Goal: Find specific page/section: Find specific page/section

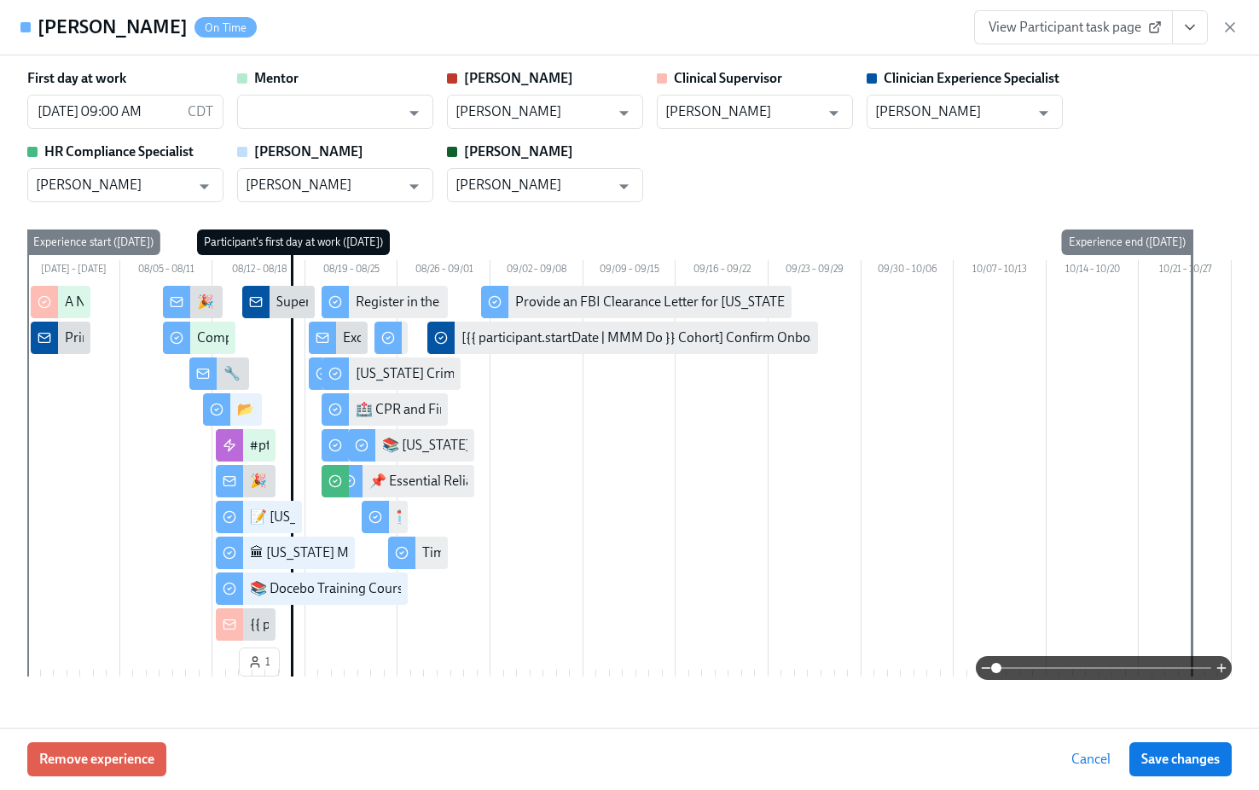
scroll to position [3134, 0]
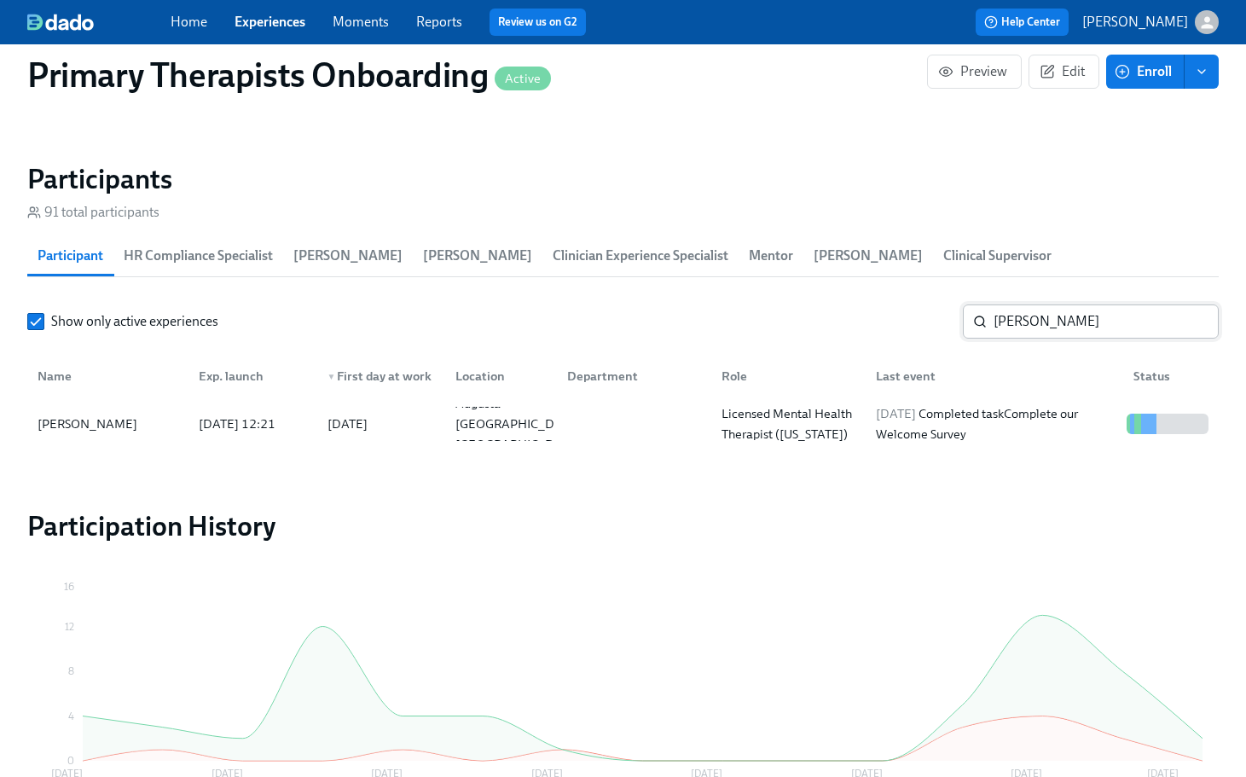
click at [1108, 304] on input "[PERSON_NAME]" at bounding box center [1106, 321] width 225 height 34
type input "g"
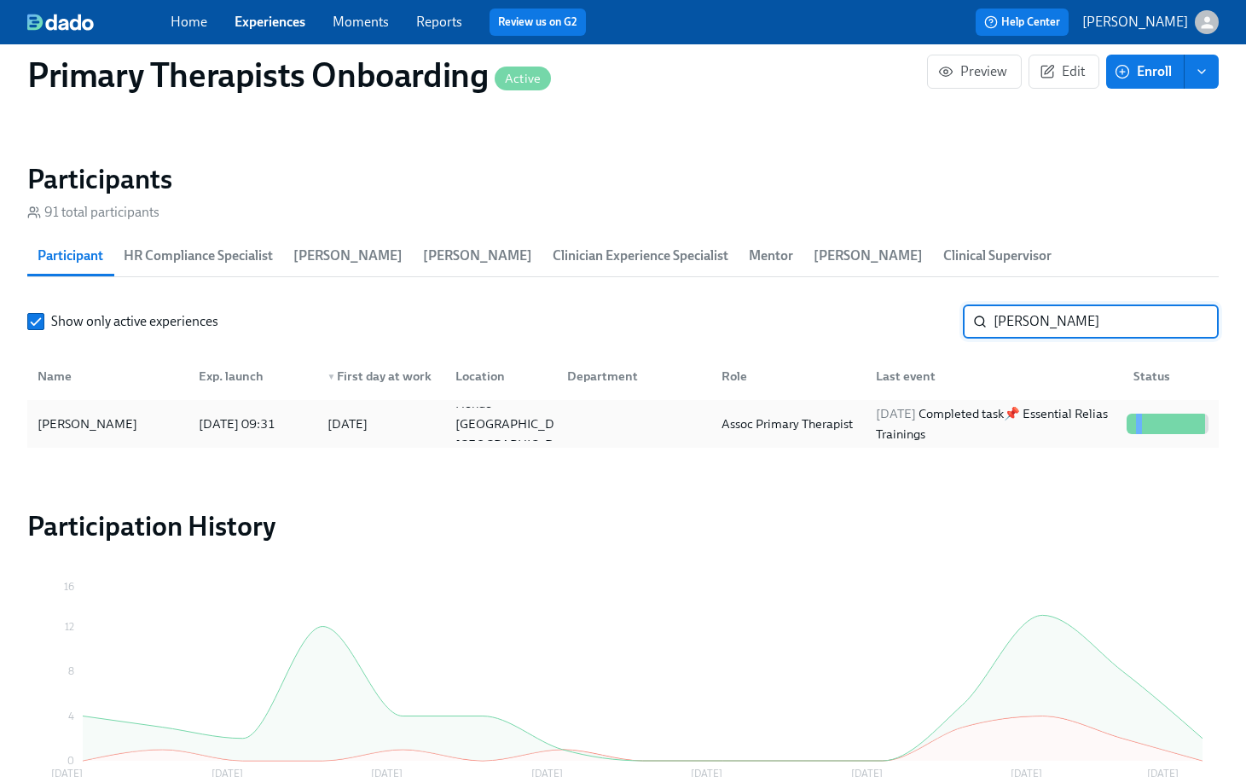
type input "[PERSON_NAME]"
click at [61, 414] on div "[PERSON_NAME]" at bounding box center [87, 424] width 113 height 20
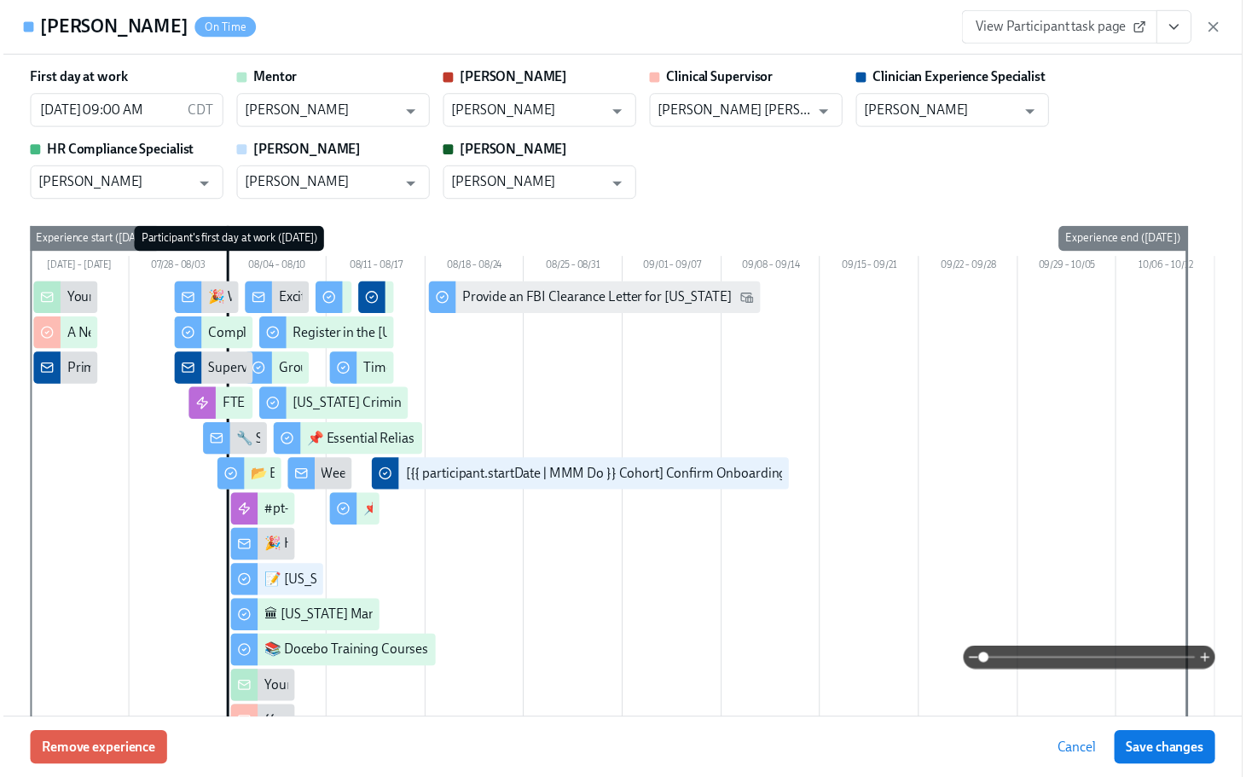
scroll to position [0, 22513]
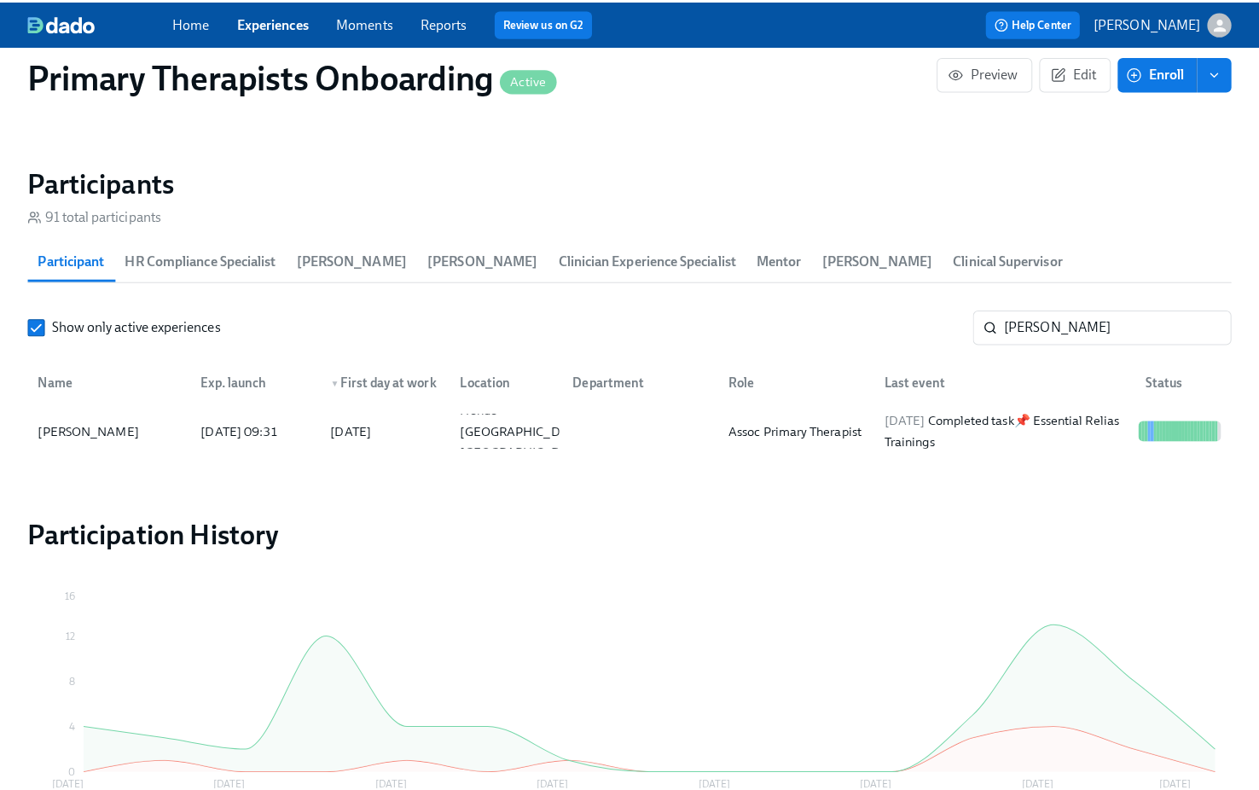
scroll to position [0, 22500]
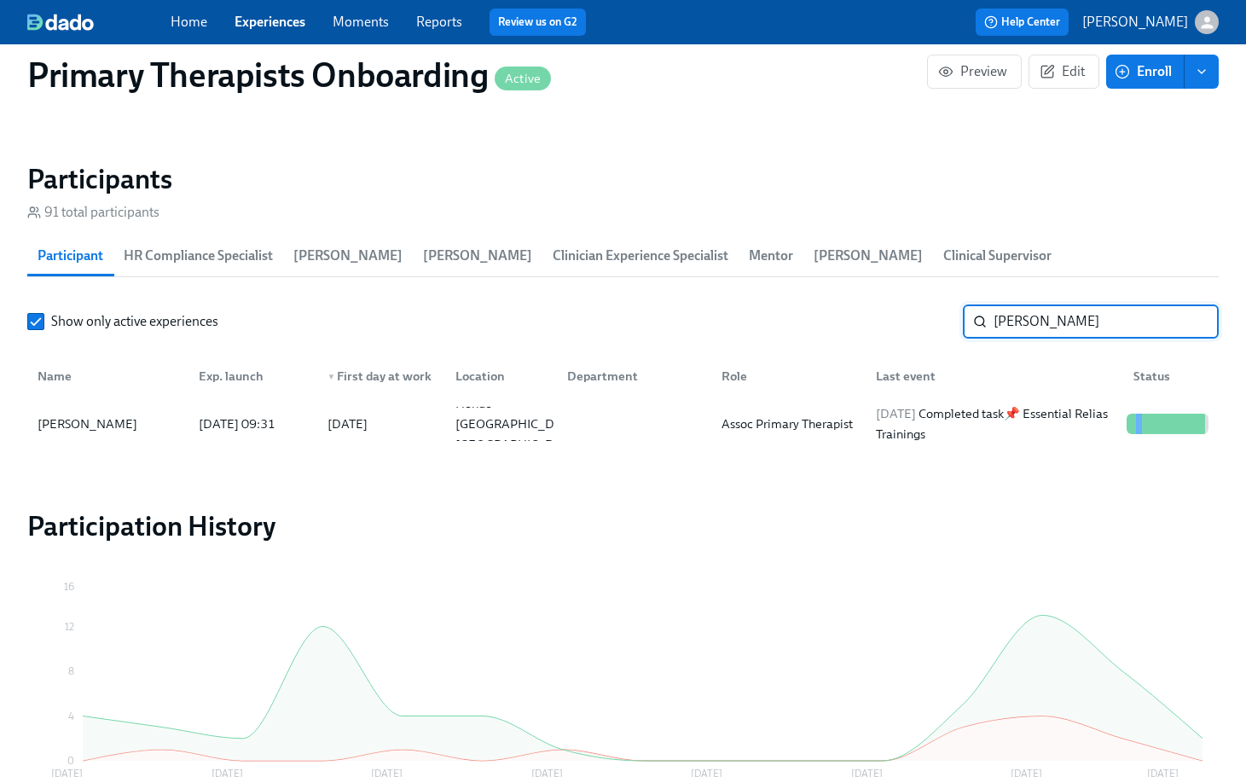
drag, startPoint x: 1067, startPoint y: 299, endPoint x: 977, endPoint y: 272, distance: 93.4
click at [875, 304] on div "Show only active experiences [PERSON_NAME] ​" at bounding box center [623, 321] width 1192 height 34
type input "[PERSON_NAME]"
click at [111, 400] on div "[PERSON_NAME] [DATE] 10:51 2025/08/04 [GEOGRAPHIC_DATA] [GEOGRAPHIC_DATA] [GEOG…" at bounding box center [623, 424] width 1192 height 48
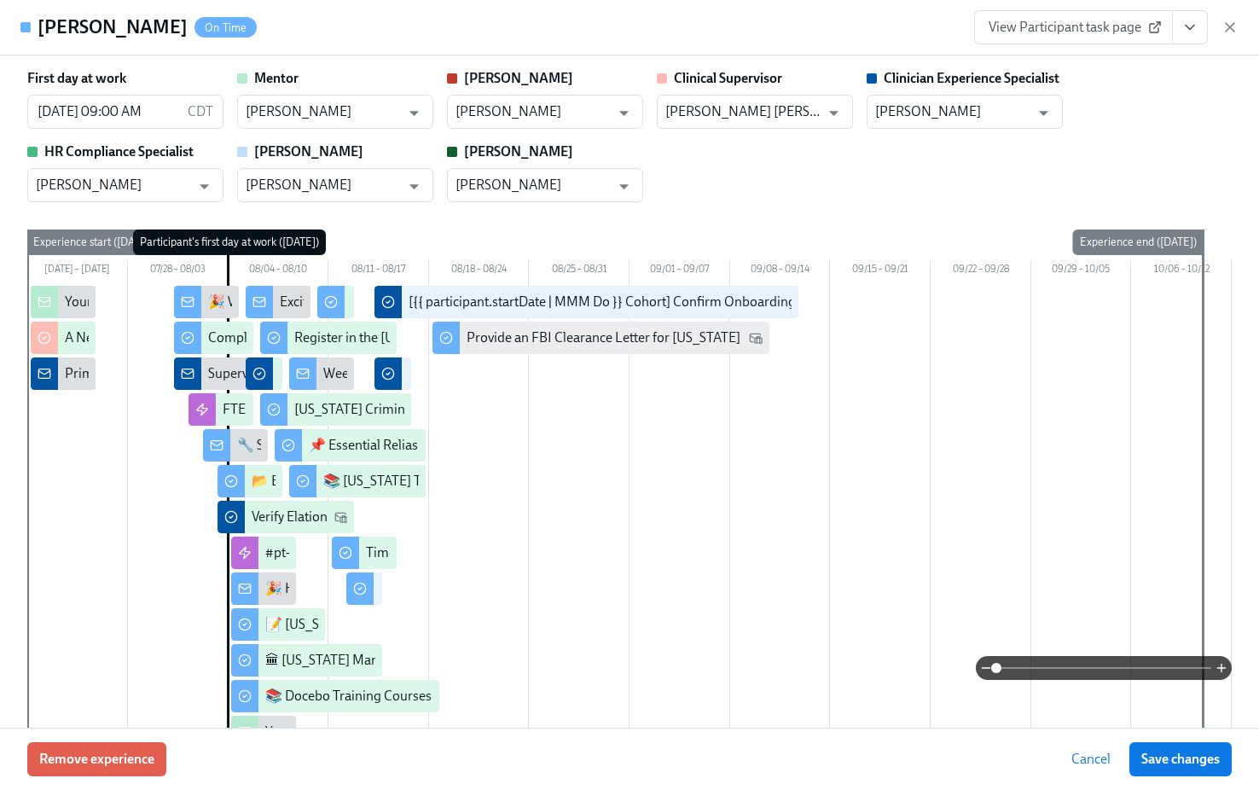
scroll to position [0, 22513]
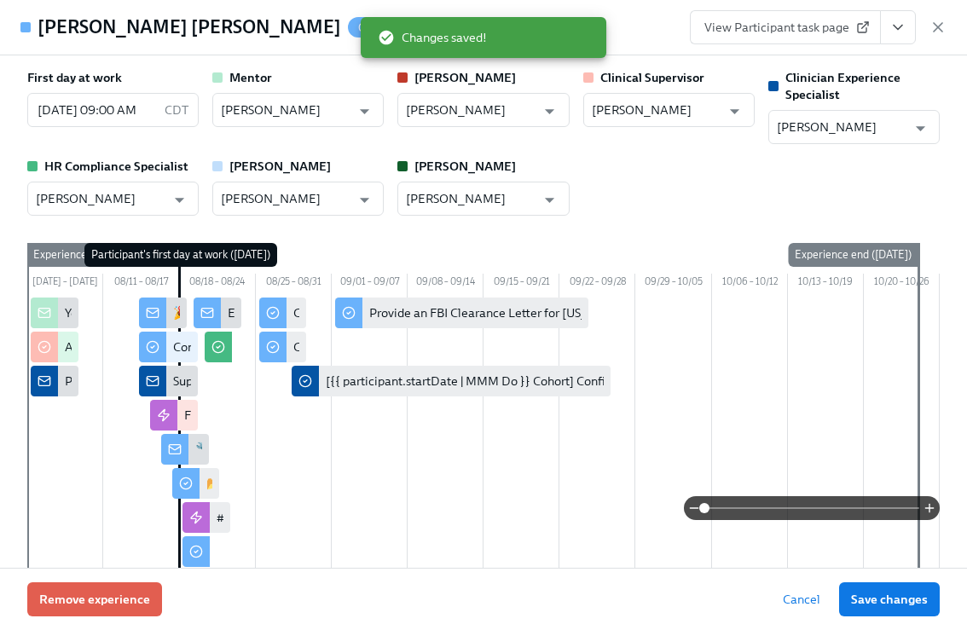
scroll to position [0, 1597]
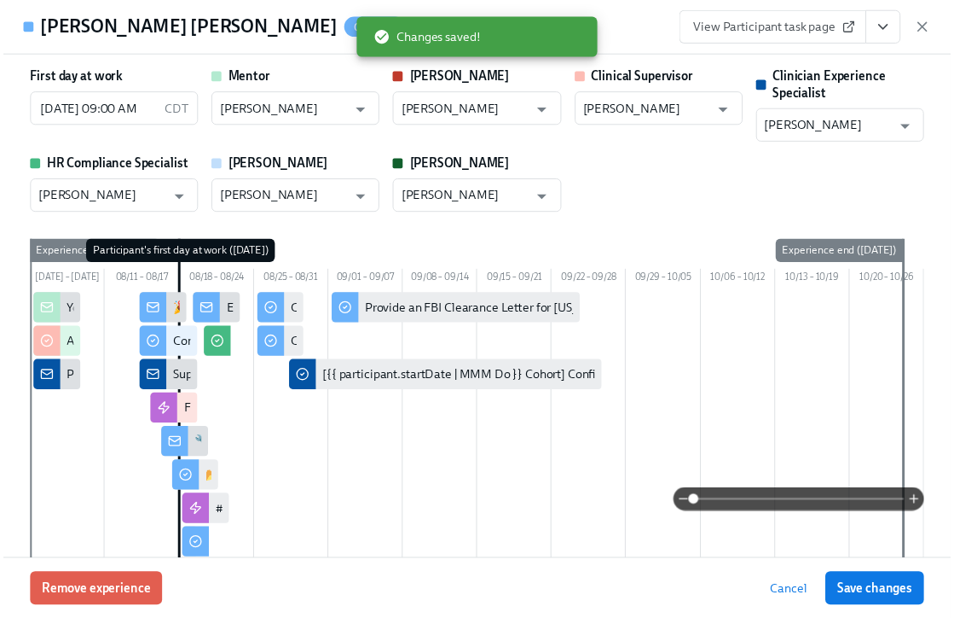
scroll to position [1717, 0]
